Goal: Task Accomplishment & Management: Complete application form

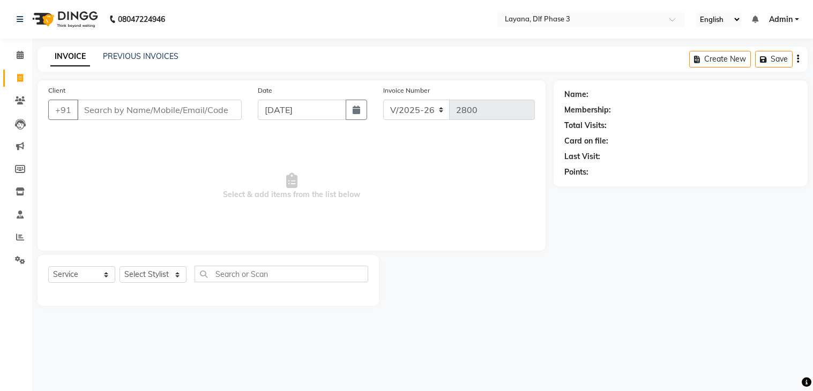
select select "6973"
select select "service"
click at [106, 107] on input "Client" at bounding box center [159, 110] width 164 height 20
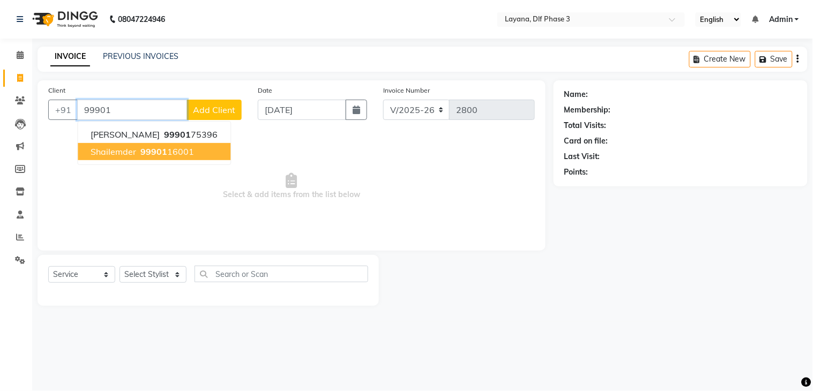
click at [159, 150] on span "99901" at bounding box center [153, 151] width 27 height 11
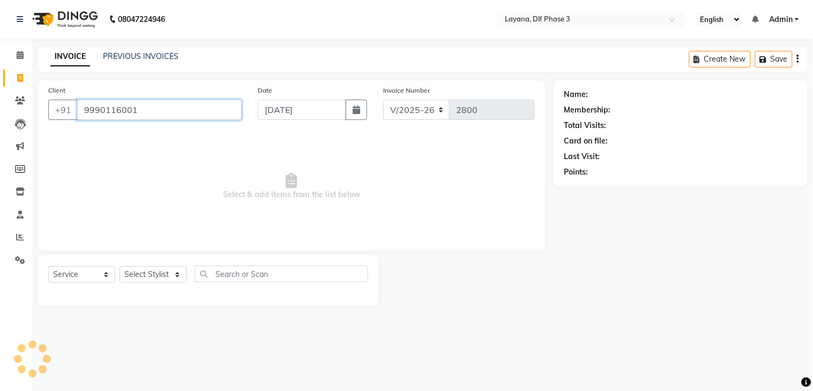
type input "9990116001"
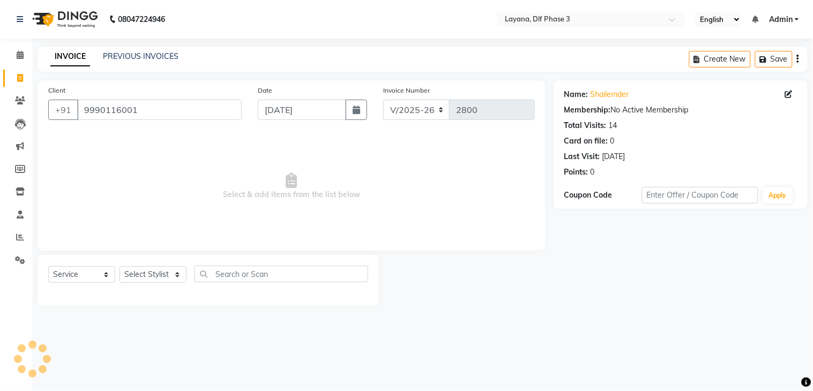
click at [159, 269] on div "Select Service Product Membership Package Voucher Prepaid Gift Card Select Styl…" at bounding box center [208, 280] width 341 height 51
click at [159, 269] on select "Select Stylist Aakhil Attul [PERSON_NAME] [PERSON_NAME][DATE] [PERSON_NAME] [PE…" at bounding box center [152, 274] width 67 height 17
select select "86266"
click at [119, 267] on select "Select Stylist Aakhil Attul [PERSON_NAME] [PERSON_NAME][DATE] [PERSON_NAME] [PE…" at bounding box center [152, 274] width 67 height 17
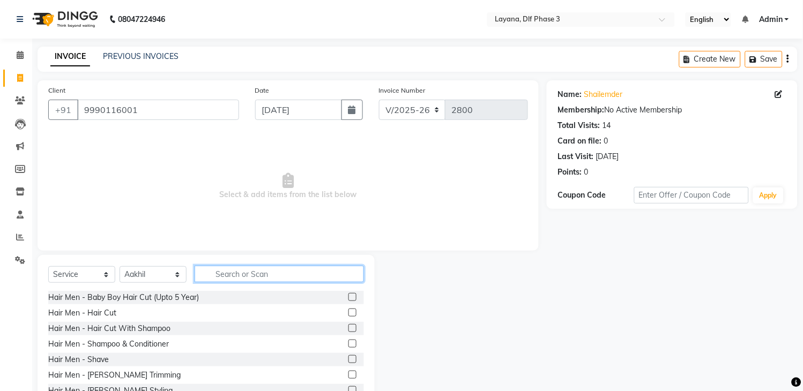
click at [240, 274] on input "text" at bounding box center [278, 274] width 169 height 17
drag, startPoint x: 342, startPoint y: 313, endPoint x: 306, endPoint y: 287, distance: 44.0
click at [336, 310] on div "Hair Men - Hair Cut" at bounding box center [206, 312] width 316 height 13
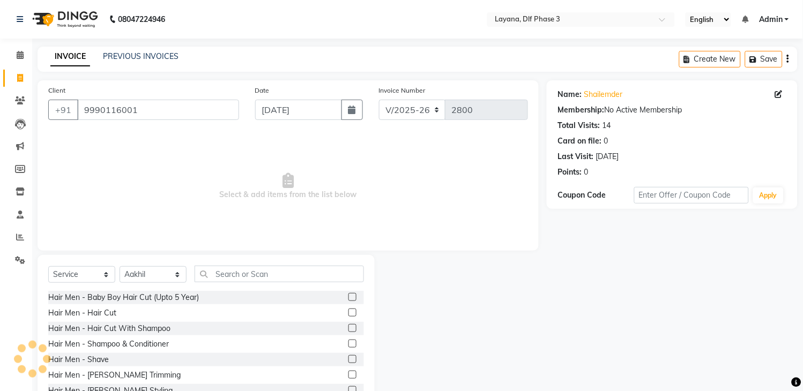
click at [348, 313] on label at bounding box center [352, 313] width 8 height 8
click at [348, 313] on input "checkbox" at bounding box center [351, 313] width 7 height 7
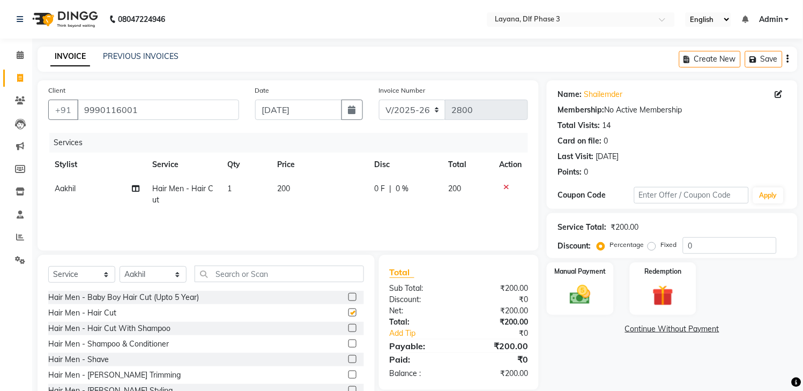
checkbox input "false"
click at [294, 274] on input "text" at bounding box center [278, 274] width 169 height 17
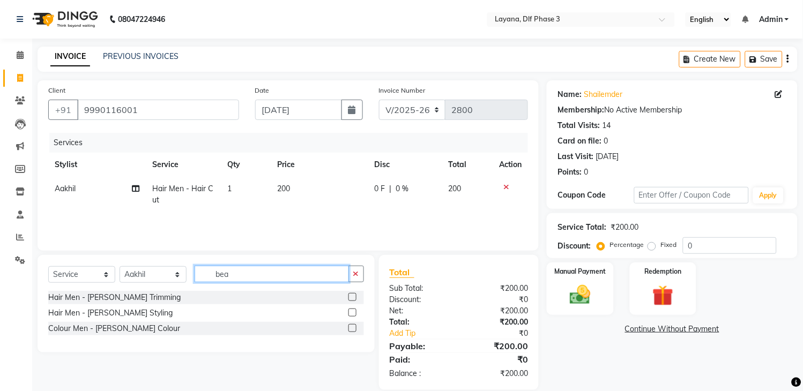
type input "bea"
click at [349, 310] on label at bounding box center [352, 313] width 8 height 8
click at [349, 310] on input "checkbox" at bounding box center [351, 313] width 7 height 7
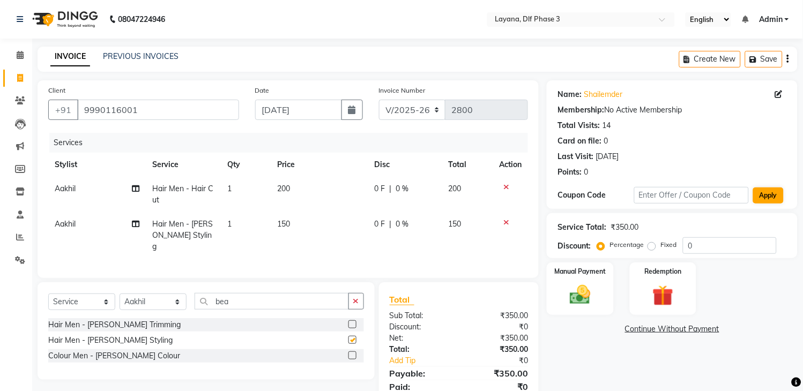
checkbox input "false"
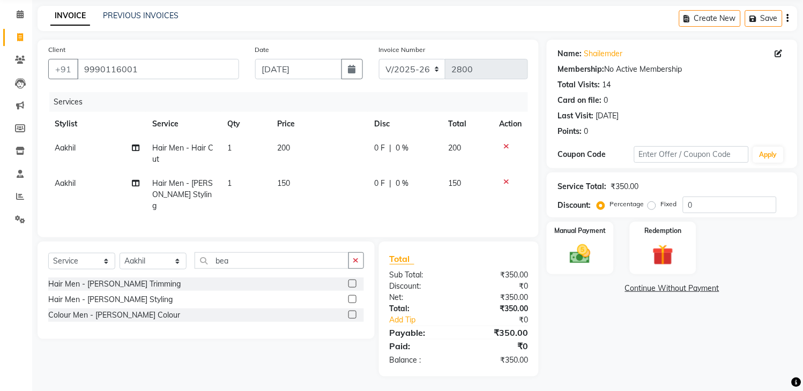
click at [56, 148] on td "Aakhil" at bounding box center [97, 153] width 98 height 35
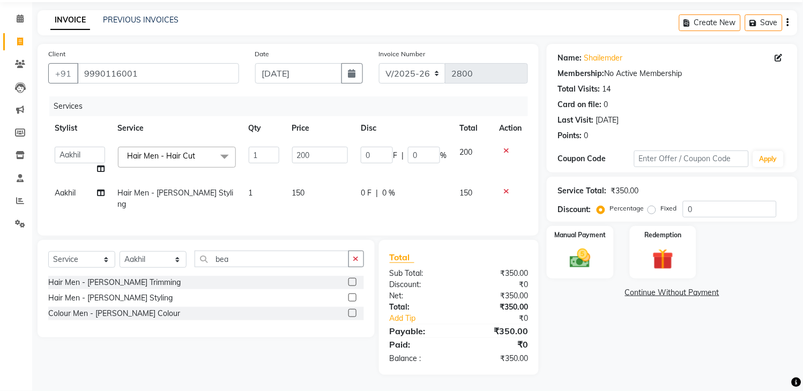
scroll to position [35, 0]
click at [68, 155] on select "Aakhil Attul [PERSON_NAME] [PERSON_NAME][DATE] [PERSON_NAME] [PERSON_NAME]" at bounding box center [80, 156] width 50 height 17
select select "57667"
click at [250, 206] on div "Services Stylist Service Qty Price Disc Total Action Aakhil Attul Gopal das kam…" at bounding box center [287, 162] width 479 height 129
click at [603, 265] on div "Manual Payment" at bounding box center [579, 253] width 69 height 55
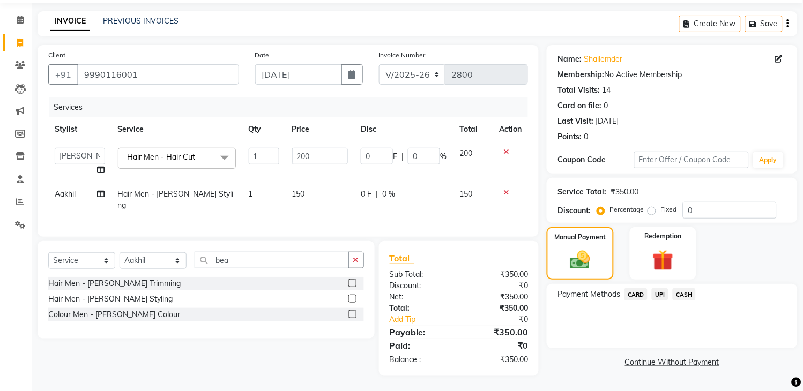
click at [657, 295] on span "UPI" at bounding box center [659, 294] width 17 height 12
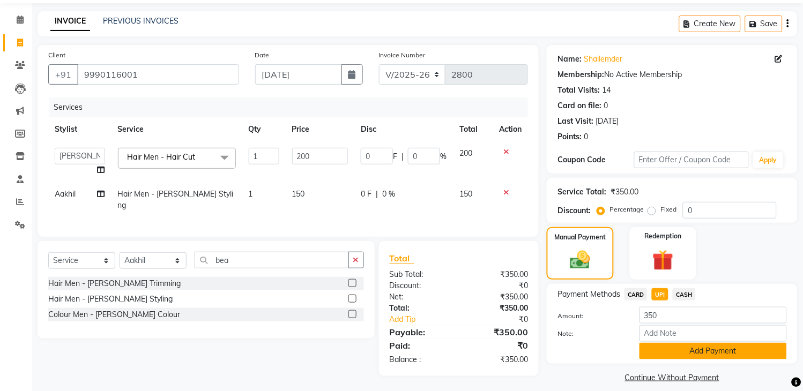
click at [714, 346] on button "Add Payment" at bounding box center [712, 351] width 147 height 17
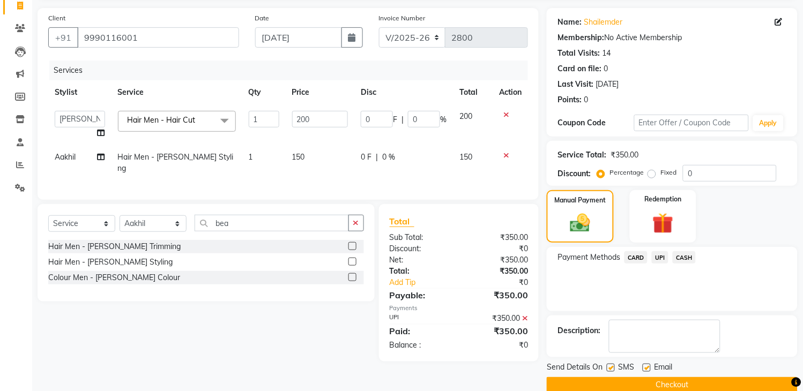
scroll to position [91, 0]
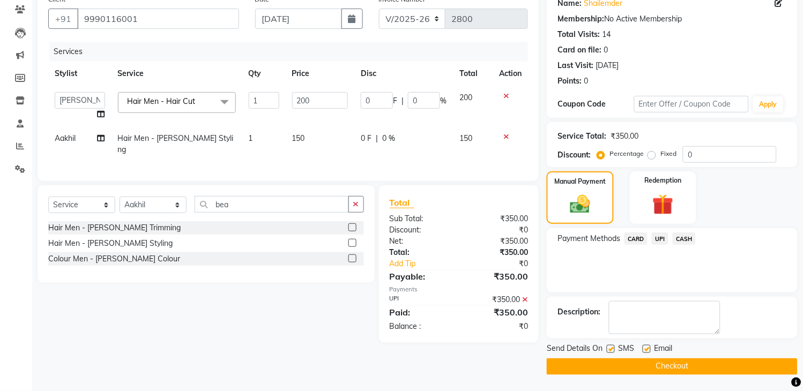
click at [668, 367] on button "Checkout" at bounding box center [671, 366] width 251 height 17
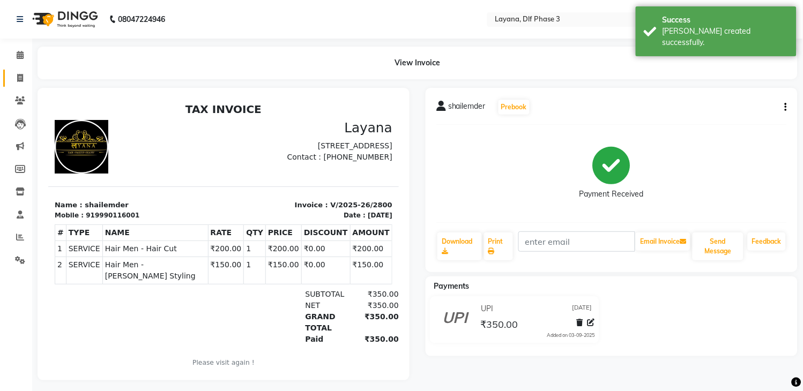
click at [18, 70] on link "Invoice" at bounding box center [16, 79] width 26 height 18
select select "service"
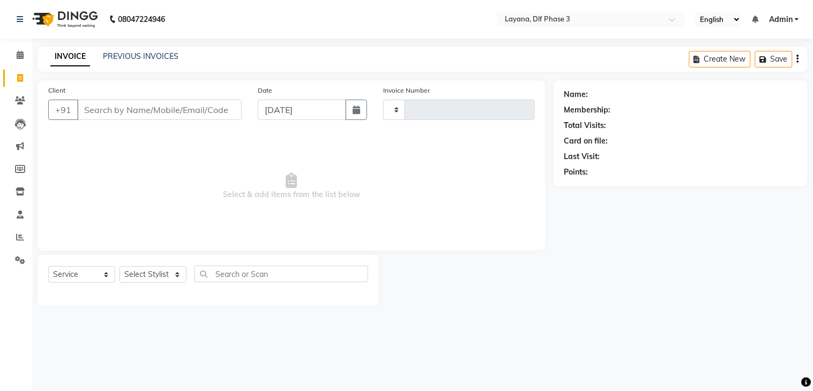
type input "2801"
select select "6973"
click at [83, 108] on input "Client" at bounding box center [159, 110] width 164 height 20
click at [111, 109] on input "Client" at bounding box center [159, 110] width 164 height 20
click at [97, 110] on input "Client" at bounding box center [159, 110] width 164 height 20
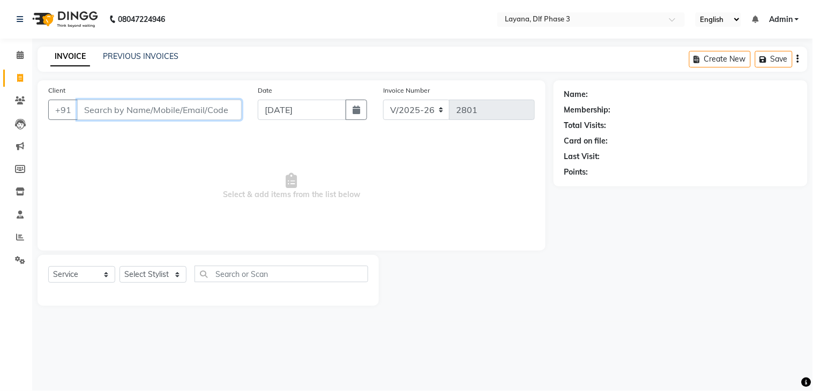
click at [97, 110] on input "Client" at bounding box center [159, 110] width 164 height 20
click at [99, 113] on input "Client" at bounding box center [159, 110] width 164 height 20
click at [93, 114] on input "Client" at bounding box center [159, 110] width 164 height 20
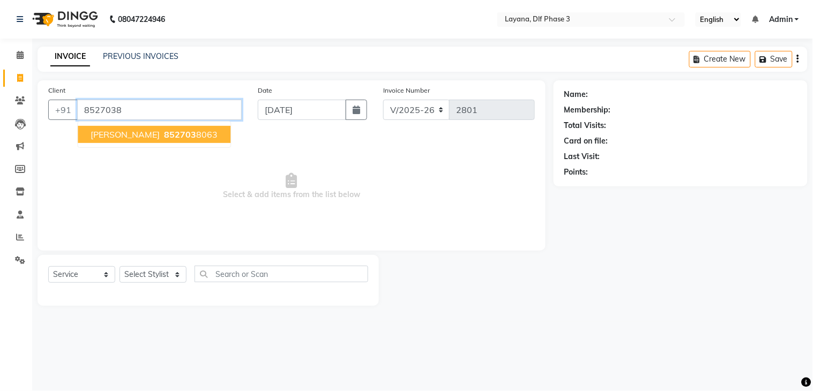
click at [93, 114] on input "8527038" at bounding box center [159, 110] width 164 height 20
click at [164, 131] on span "8527038" at bounding box center [183, 134] width 38 height 11
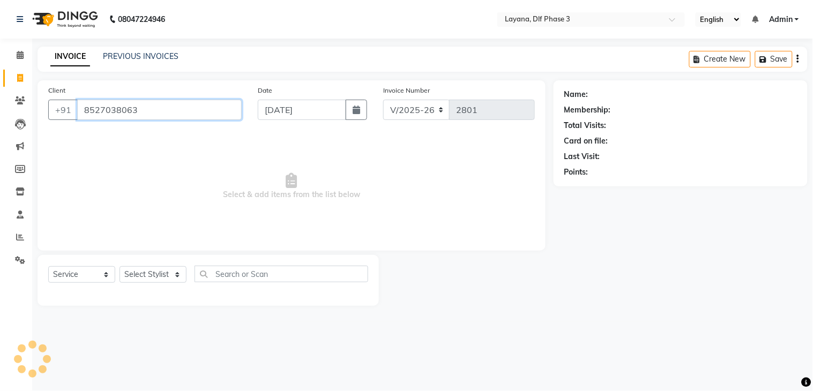
type input "8527038063"
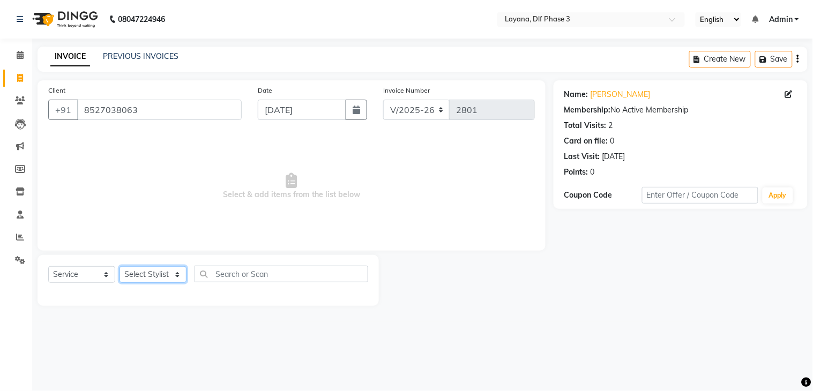
click at [164, 270] on select "Select Stylist Aakhil Attul [PERSON_NAME] [PERSON_NAME][DATE] [PERSON_NAME] [PE…" at bounding box center [152, 274] width 67 height 17
select select "70193"
click at [119, 267] on select "Select Stylist Aakhil Attul [PERSON_NAME] [PERSON_NAME][DATE] [PERSON_NAME] [PE…" at bounding box center [152, 274] width 67 height 17
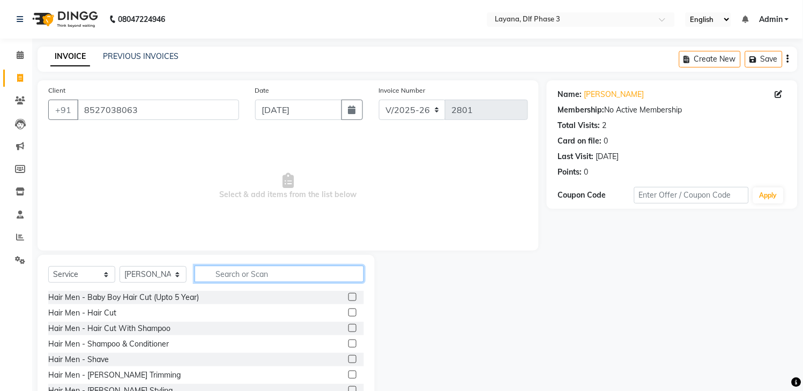
click at [264, 276] on input "text" at bounding box center [278, 274] width 169 height 17
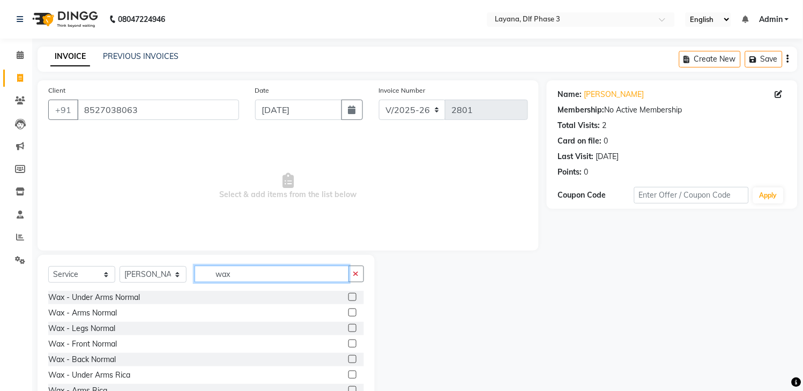
click at [264, 276] on input "wax" at bounding box center [271, 274] width 154 height 17
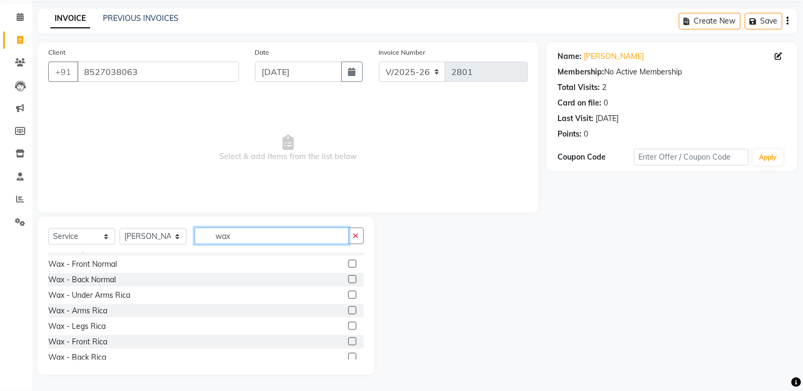
scroll to position [50, 0]
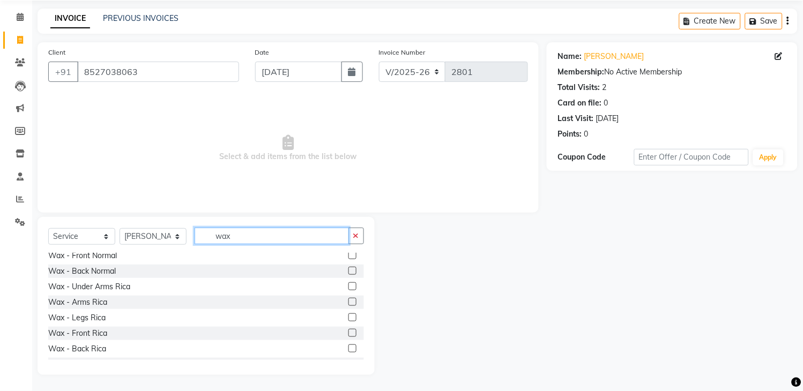
type input "wax"
click at [348, 302] on label at bounding box center [352, 302] width 8 height 8
click at [348, 302] on input "checkbox" at bounding box center [351, 302] width 7 height 7
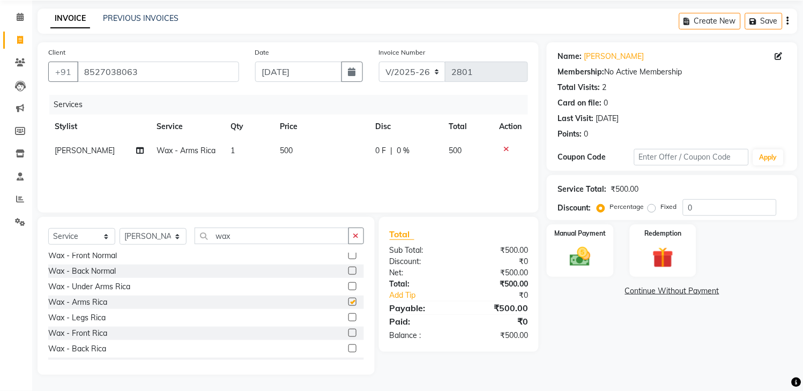
checkbox input "false"
click at [348, 319] on label at bounding box center [352, 317] width 8 height 8
click at [348, 319] on input "checkbox" at bounding box center [351, 317] width 7 height 7
checkbox input "false"
click at [355, 238] on icon "button" at bounding box center [356, 236] width 6 height 8
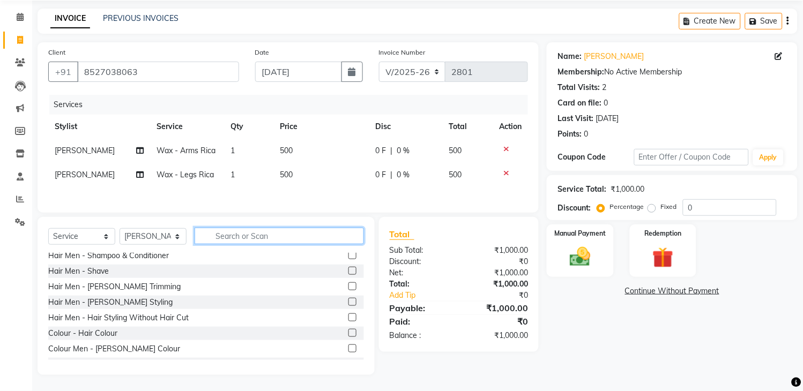
click at [328, 235] on input "text" at bounding box center [278, 236] width 169 height 17
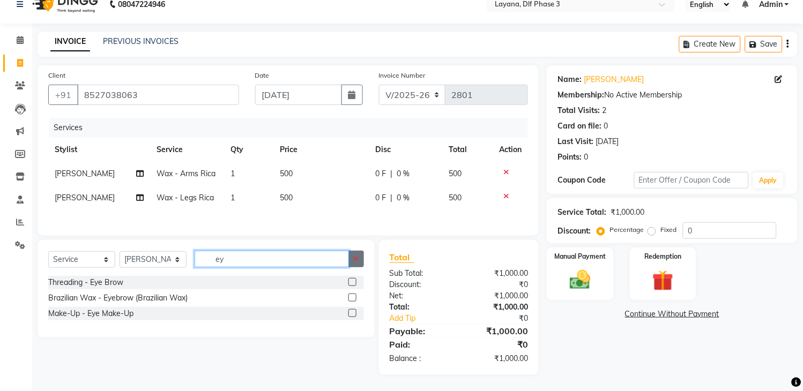
type input "ey"
click at [355, 257] on icon "button" at bounding box center [356, 259] width 6 height 8
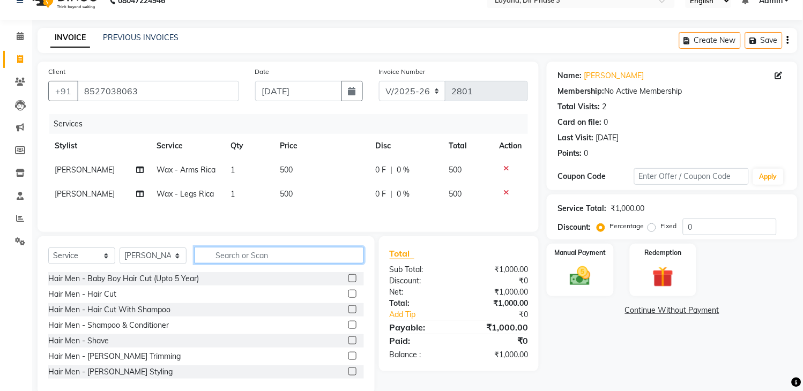
scroll to position [41, 0]
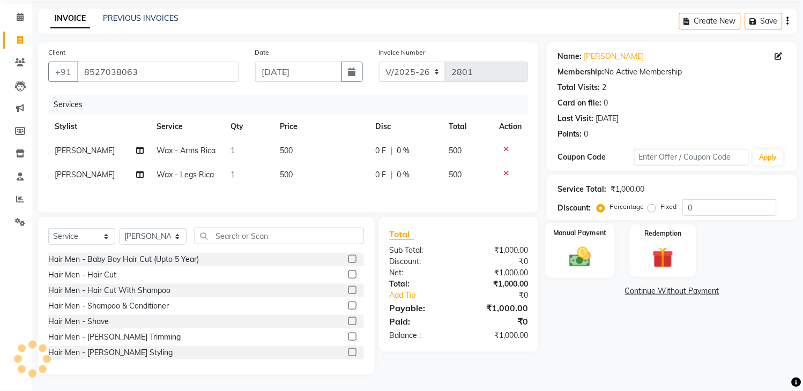
click at [593, 265] on img at bounding box center [580, 257] width 35 height 25
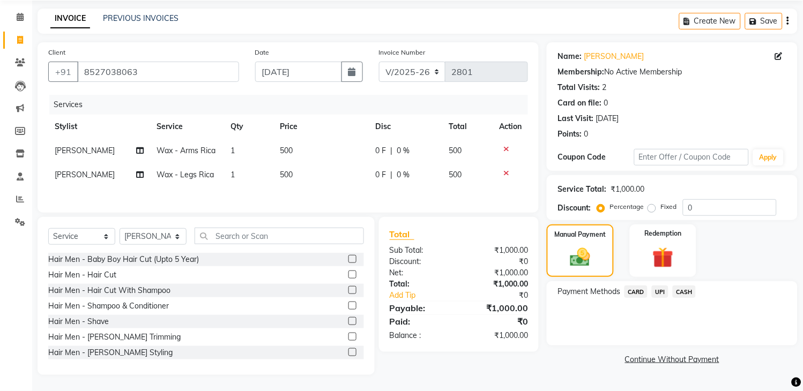
click at [661, 287] on span "UPI" at bounding box center [659, 292] width 17 height 12
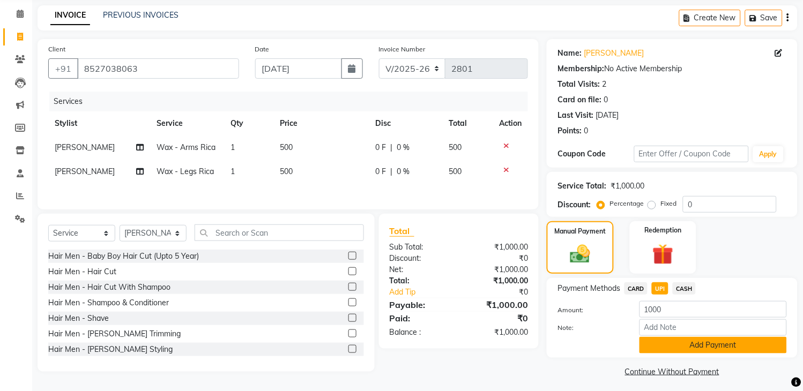
click at [693, 345] on button "Add Payment" at bounding box center [712, 345] width 147 height 17
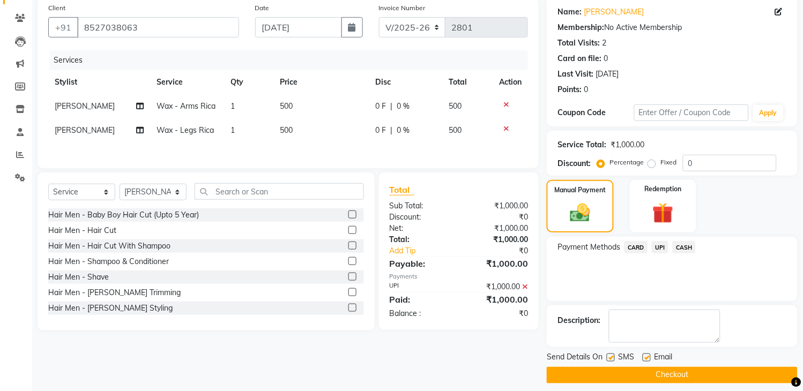
scroll to position [91, 0]
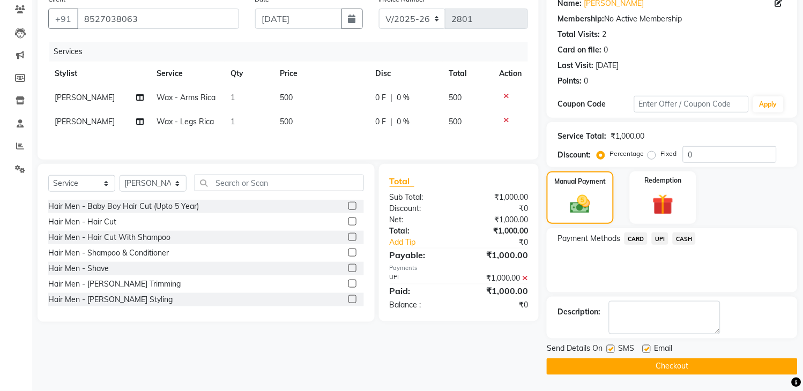
click at [657, 363] on button "Checkout" at bounding box center [671, 366] width 251 height 17
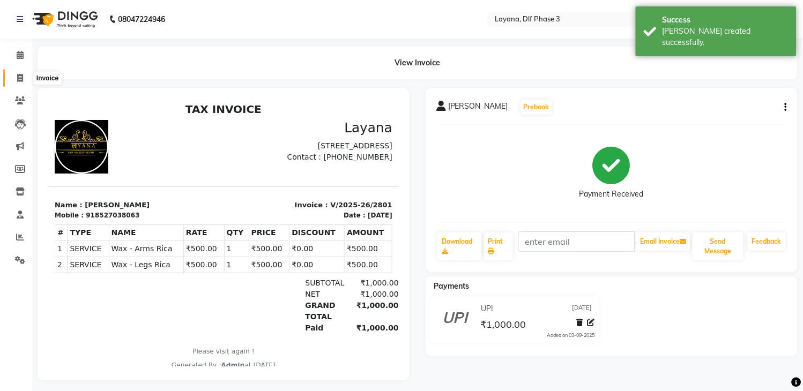
click at [20, 78] on icon at bounding box center [20, 78] width 6 height 8
select select "service"
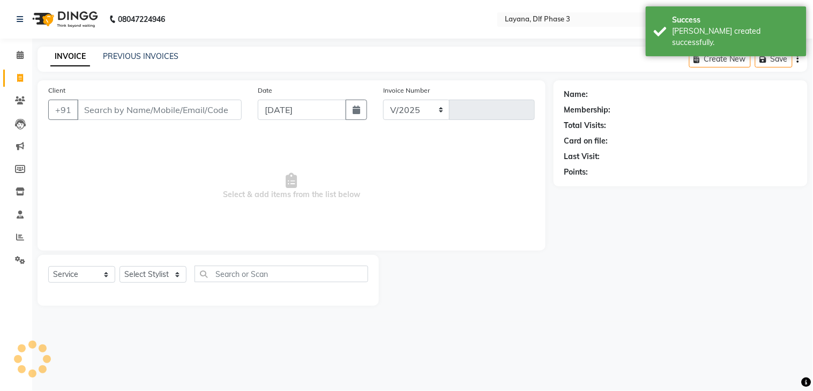
select select "6973"
type input "2802"
click at [106, 106] on input "Client" at bounding box center [159, 110] width 164 height 20
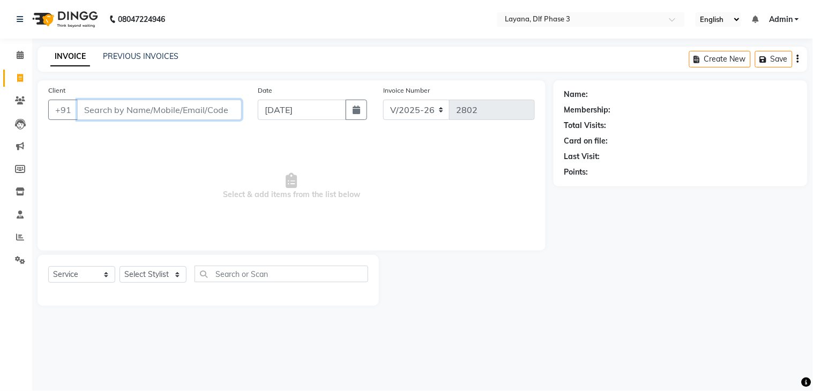
click at [151, 104] on input "Client" at bounding box center [159, 110] width 164 height 20
select select "6973"
select select "service"
click at [100, 104] on input "Client" at bounding box center [159, 110] width 164 height 20
click at [79, 104] on input "Client" at bounding box center [159, 110] width 164 height 20
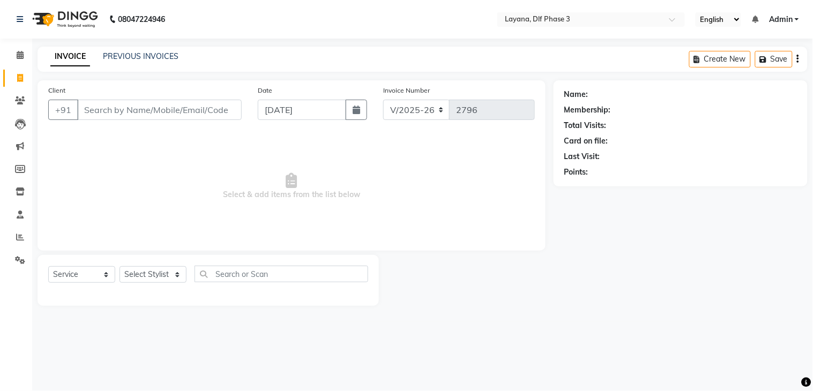
drag, startPoint x: 92, startPoint y: 106, endPoint x: 190, endPoint y: -39, distance: 175.2
click at [190, 0] on html "08047224946 Select Location × Layana, Dlf Phase 3 English ENGLISH Español العرب…" at bounding box center [406, 195] width 813 height 391
click at [98, 111] on input "Client" at bounding box center [159, 110] width 164 height 20
click at [121, 109] on input "Client" at bounding box center [159, 110] width 164 height 20
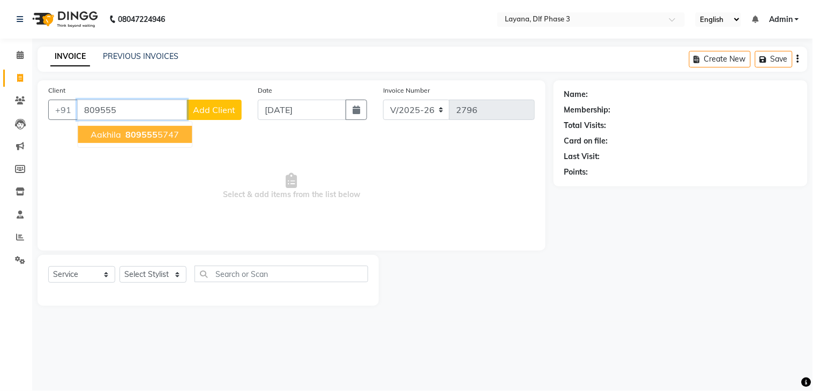
click at [170, 135] on ngb-highlight "809555 5747" at bounding box center [151, 134] width 56 height 11
type input "8095555747"
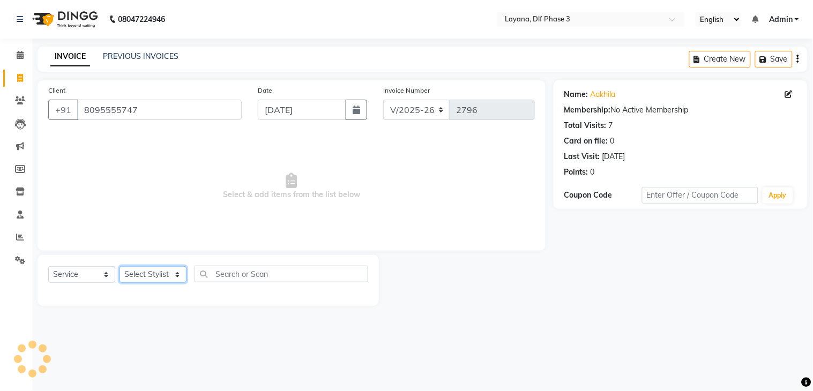
click at [170, 273] on select "Select Stylist Aakhil Attul [PERSON_NAME] [PERSON_NAME][DATE] [PERSON_NAME] [PE…" at bounding box center [152, 274] width 67 height 17
select select "57637"
click at [119, 267] on select "Select Stylist Aakhil Attul [PERSON_NAME] [PERSON_NAME][DATE] [PERSON_NAME] [PE…" at bounding box center [152, 274] width 67 height 17
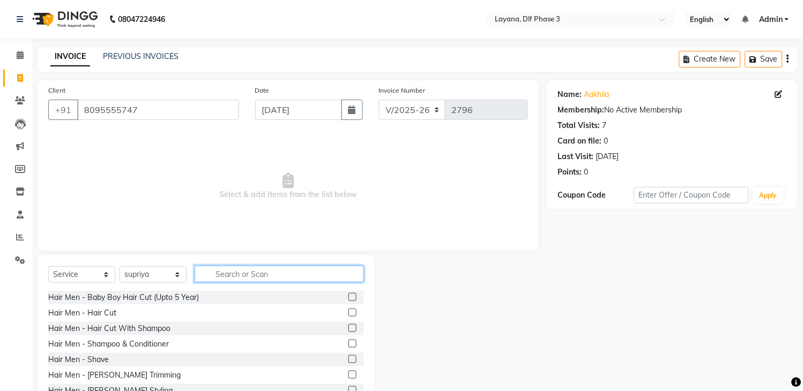
click at [273, 277] on input "text" at bounding box center [278, 274] width 169 height 17
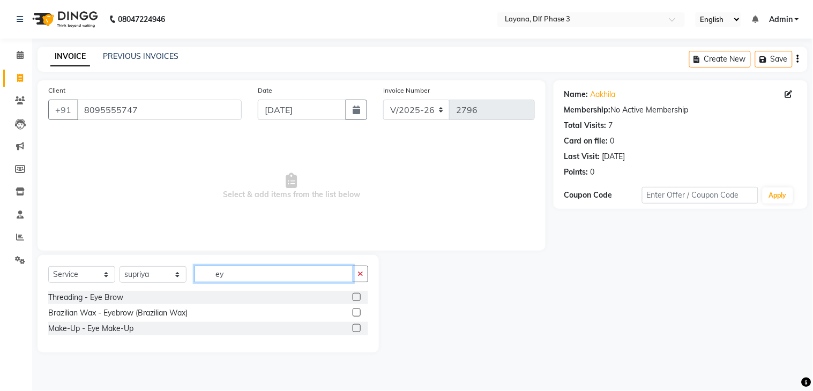
type input "ey"
click at [356, 298] on label at bounding box center [357, 297] width 8 height 8
click at [356, 298] on input "checkbox" at bounding box center [356, 297] width 7 height 7
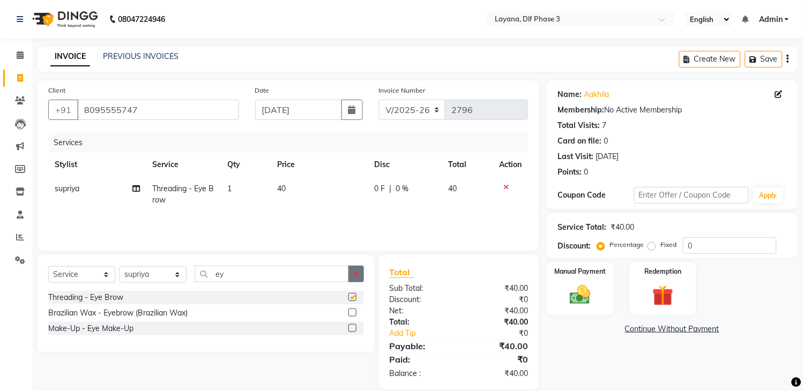
checkbox input "false"
click at [357, 273] on icon "button" at bounding box center [356, 274] width 6 height 8
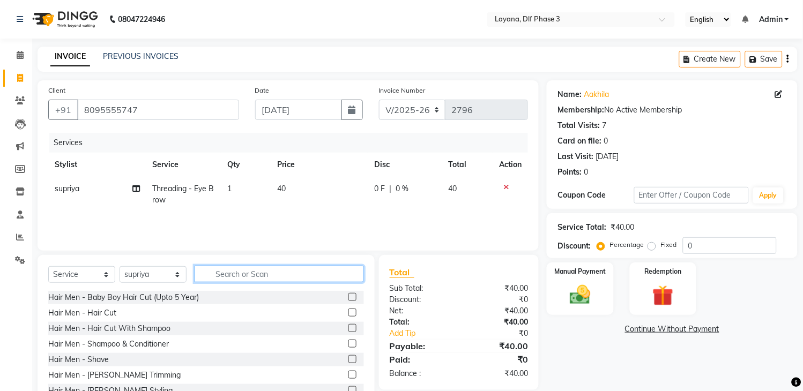
click at [319, 272] on input "text" at bounding box center [278, 274] width 169 height 17
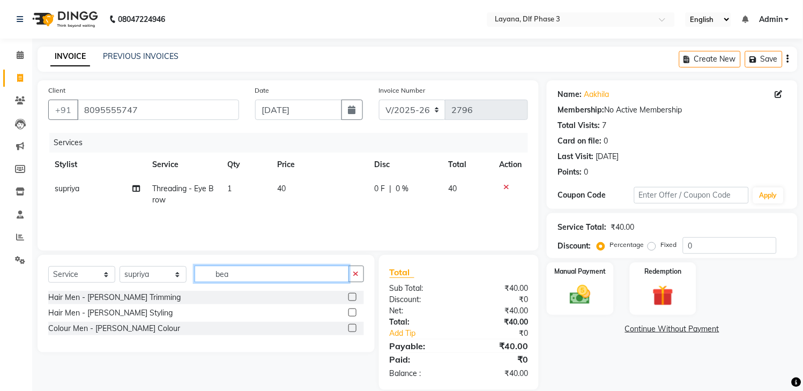
type input "bea"
click at [350, 311] on label at bounding box center [352, 313] width 8 height 8
click at [350, 311] on input "checkbox" at bounding box center [351, 313] width 7 height 7
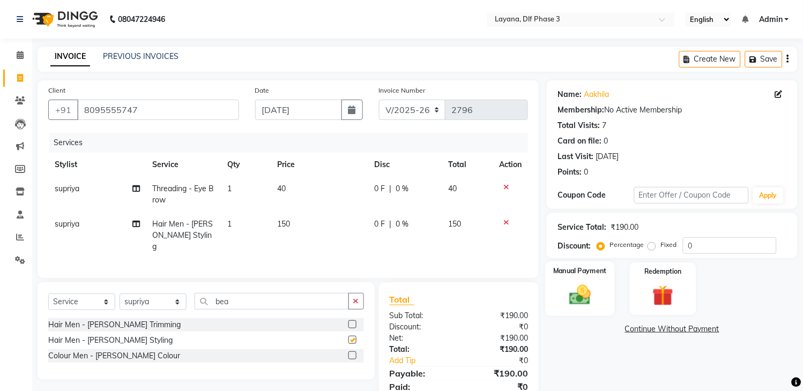
checkbox input "false"
click at [588, 284] on img at bounding box center [580, 295] width 35 height 25
click at [73, 221] on span "supriya" at bounding box center [67, 224] width 25 height 10
select select "57637"
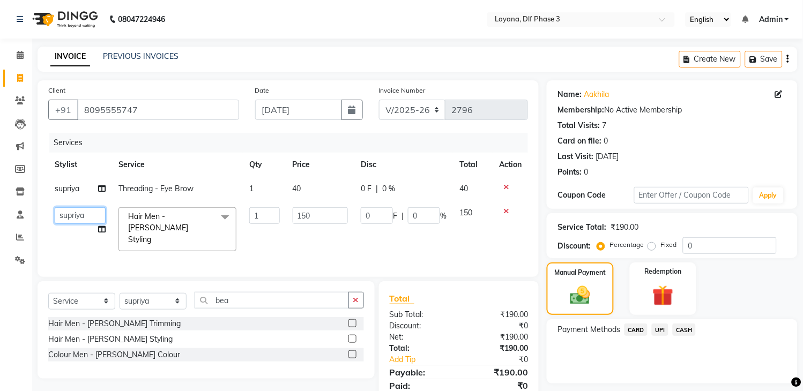
click at [86, 216] on select "Aakhil Attul [PERSON_NAME] [PERSON_NAME][DATE] [PERSON_NAME] [PERSON_NAME]" at bounding box center [80, 215] width 51 height 17
select select "74482"
click at [655, 331] on span "UPI" at bounding box center [659, 330] width 17 height 12
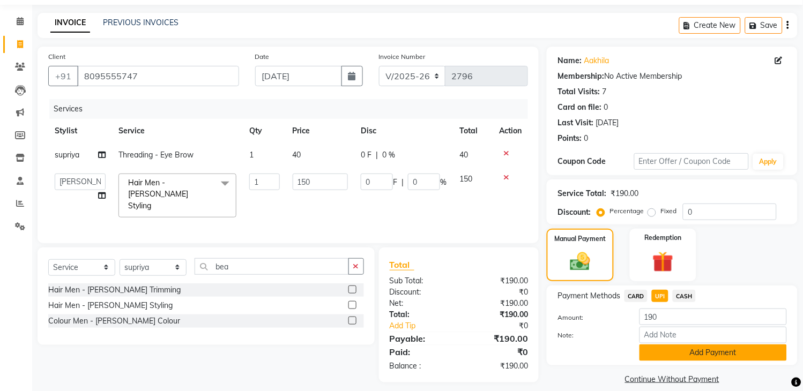
scroll to position [46, 0]
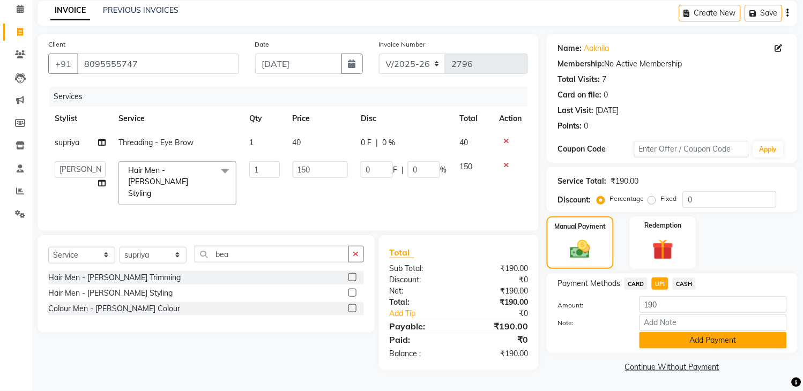
click at [737, 343] on button "Add Payment" at bounding box center [712, 340] width 147 height 17
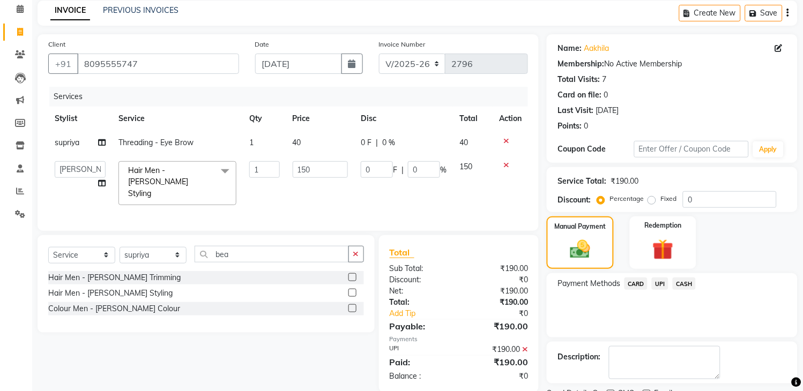
scroll to position [91, 0]
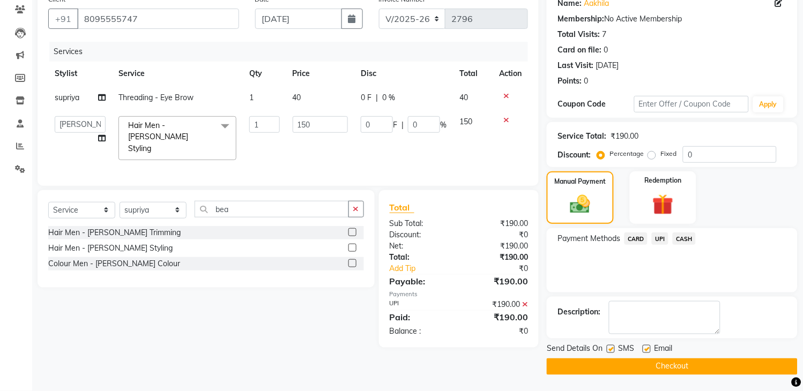
click at [724, 365] on button "Checkout" at bounding box center [671, 366] width 251 height 17
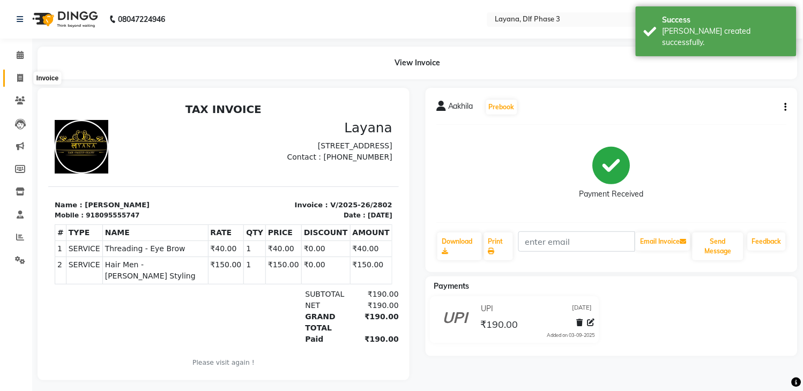
click at [19, 77] on icon at bounding box center [20, 78] width 6 height 8
select select "service"
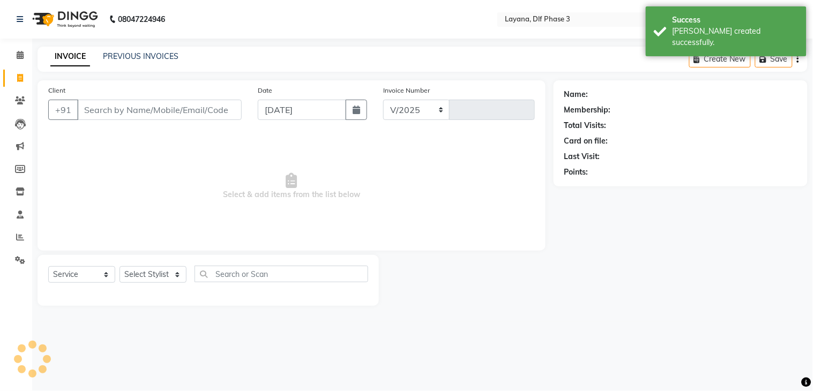
select select "6973"
type input "2803"
click at [129, 121] on div "Client +91" at bounding box center [144, 107] width 209 height 44
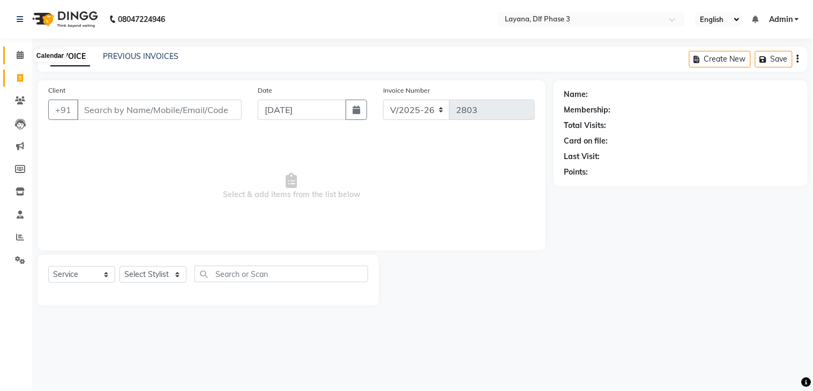
click at [14, 51] on span at bounding box center [20, 55] width 19 height 12
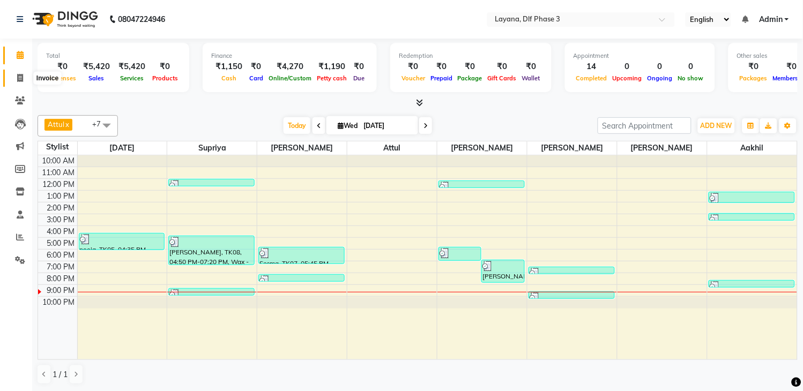
click at [19, 77] on icon at bounding box center [20, 78] width 6 height 8
select select "service"
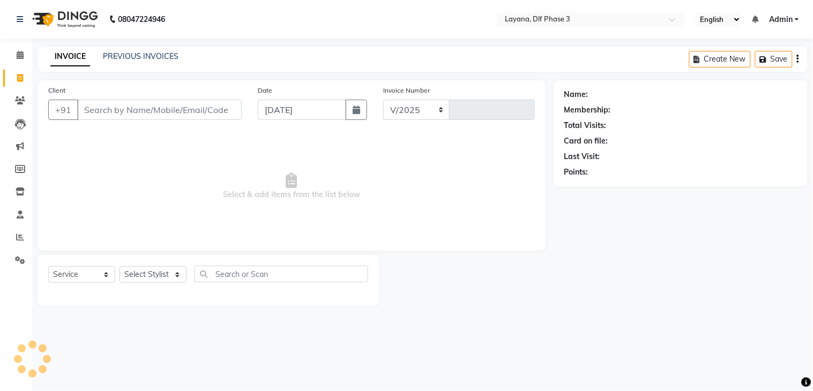
select select "6973"
type input "2803"
click at [12, 55] on span at bounding box center [20, 55] width 19 height 12
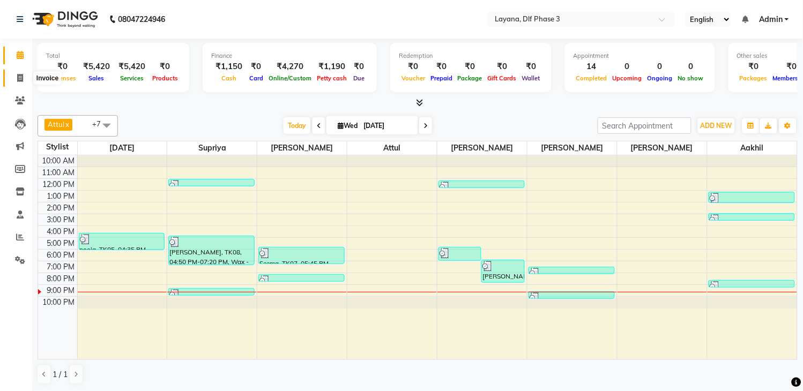
click at [17, 77] on icon at bounding box center [20, 78] width 6 height 8
select select "service"
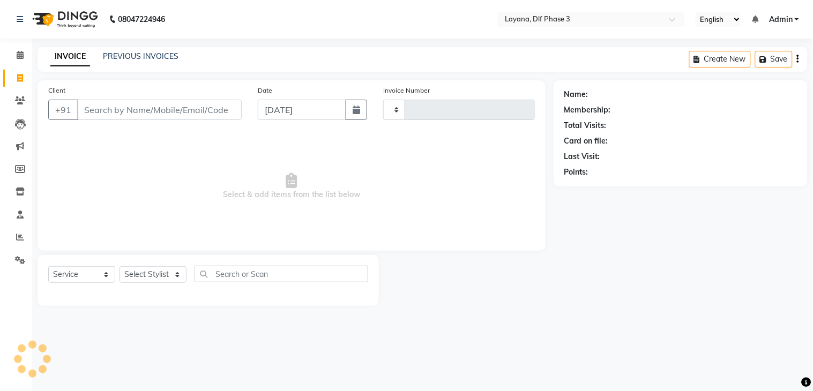
type input "2803"
select select "6973"
